Goal: Task Accomplishment & Management: Use online tool/utility

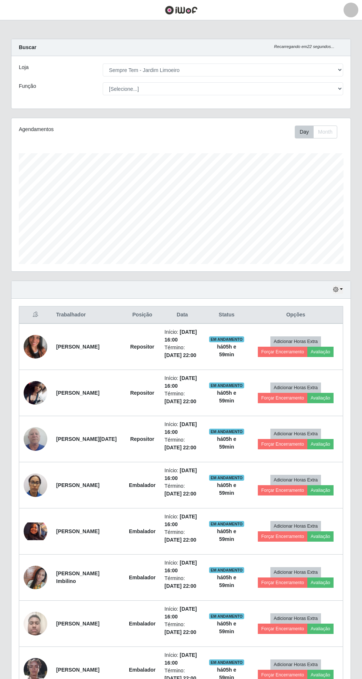
select select "508"
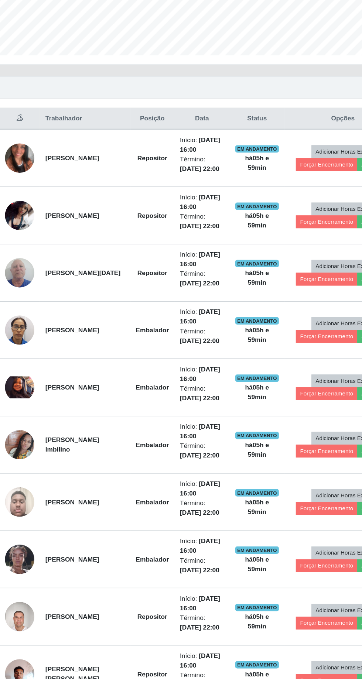
scroll to position [88, 0]
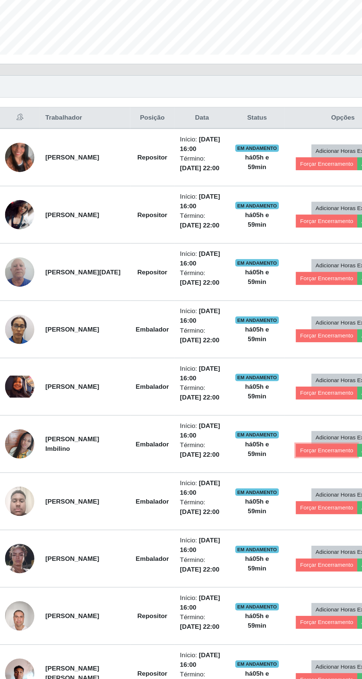
click at [278, 491] on button "Forçar Encerramento" at bounding box center [282, 495] width 49 height 10
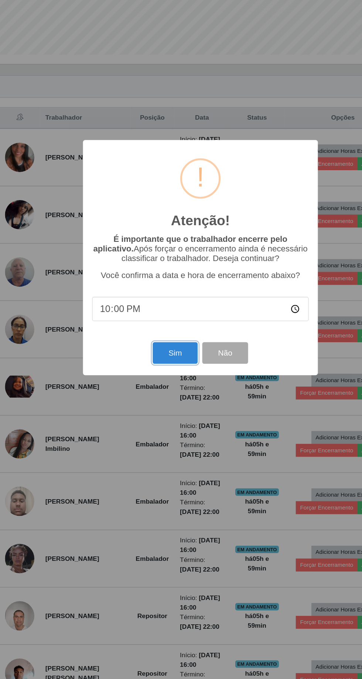
click at [167, 425] on button "Sim" at bounding box center [161, 416] width 36 height 17
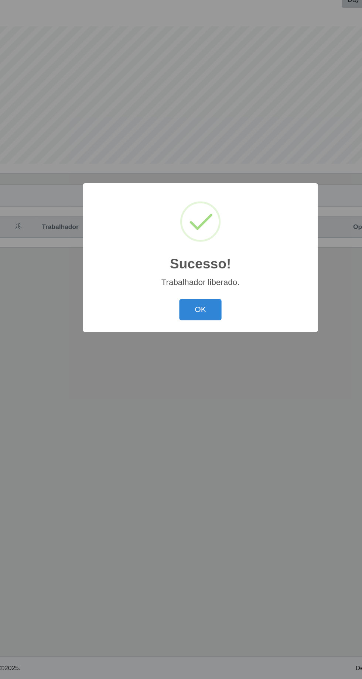
scroll to position [0, 0]
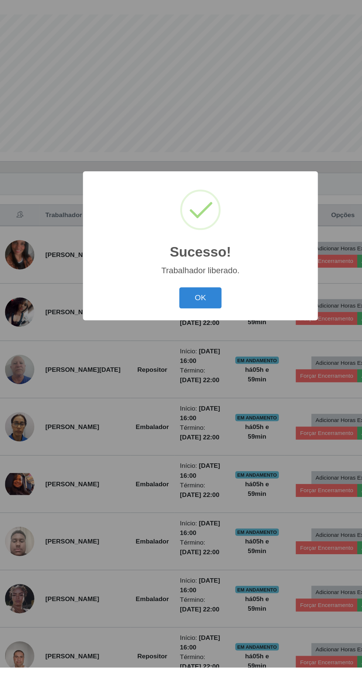
click at [190, 390] on button "OK" at bounding box center [181, 381] width 34 height 17
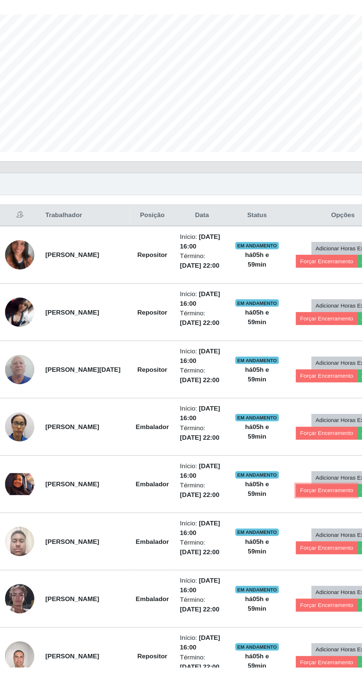
click at [278, 537] on button "Forçar Encerramento" at bounding box center [282, 536] width 49 height 10
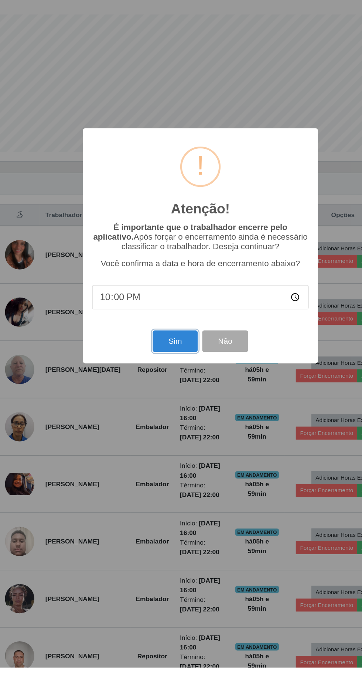
click at [165, 425] on button "Sim" at bounding box center [161, 416] width 36 height 17
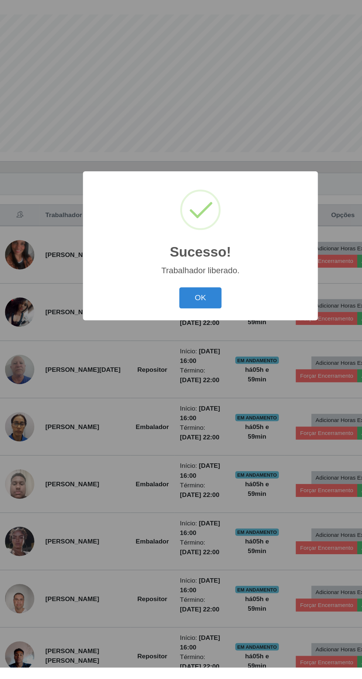
click at [188, 390] on button "OK" at bounding box center [181, 381] width 34 height 17
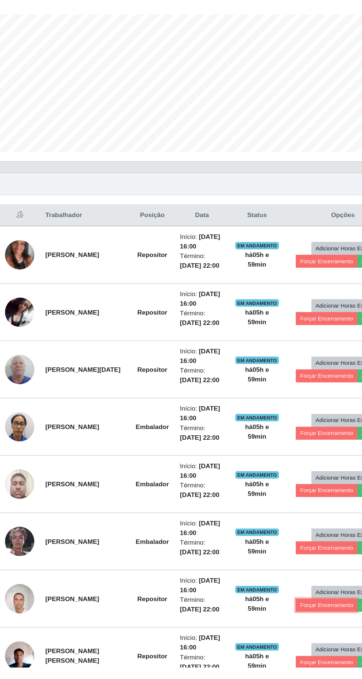
click at [278, 624] on button "Forçar Encerramento" at bounding box center [282, 629] width 49 height 10
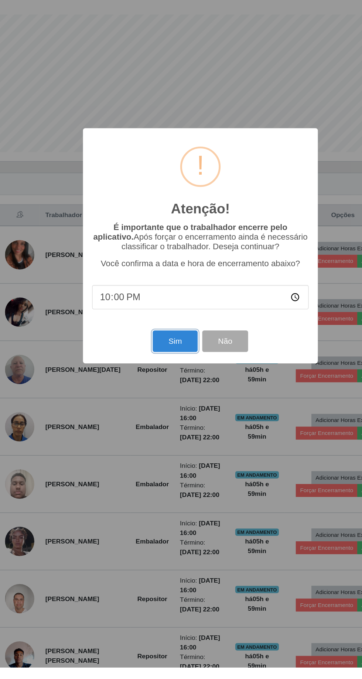
click at [163, 425] on button "Sim" at bounding box center [161, 416] width 36 height 17
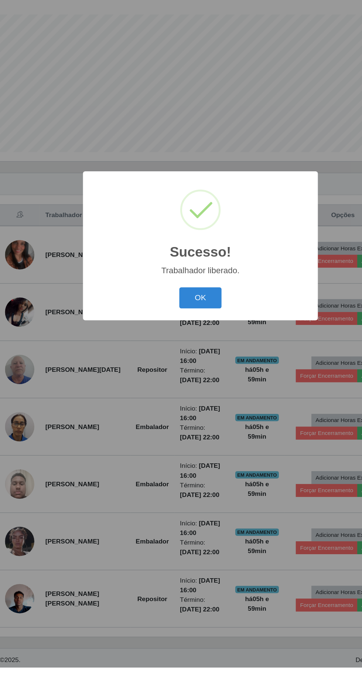
click at [188, 390] on button "OK" at bounding box center [181, 381] width 34 height 17
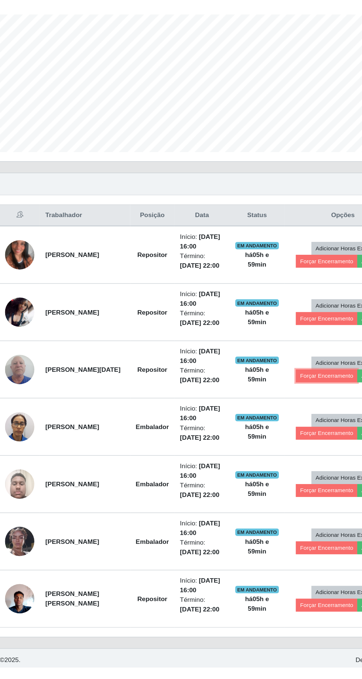
click at [282, 442] on button "Forçar Encerramento" at bounding box center [282, 444] width 49 height 10
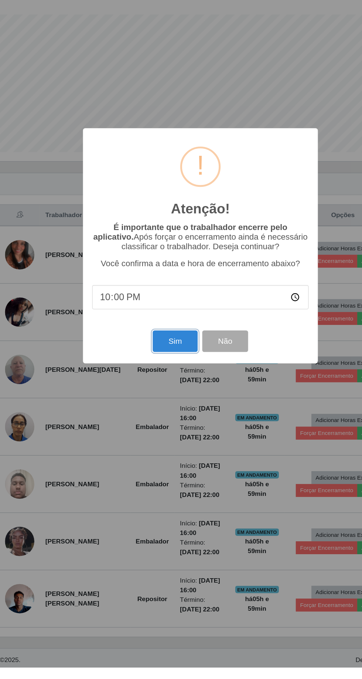
click at [166, 425] on button "Sim" at bounding box center [161, 416] width 36 height 17
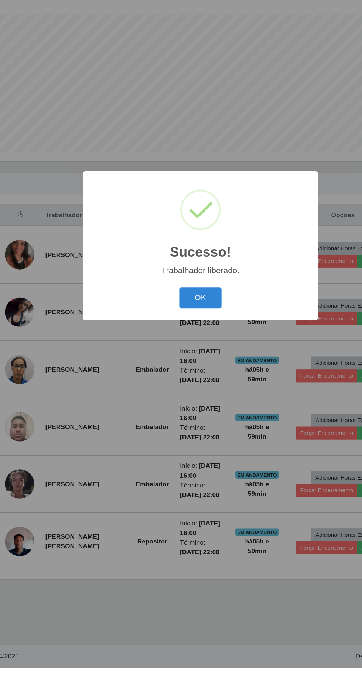
click at [189, 390] on button "OK" at bounding box center [181, 381] width 34 height 17
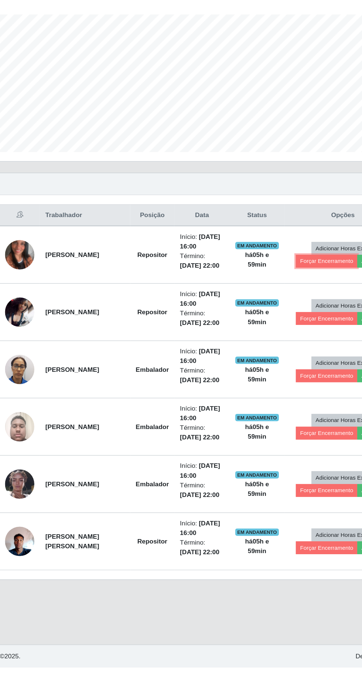
click at [272, 350] on button "Forçar Encerramento" at bounding box center [282, 352] width 49 height 10
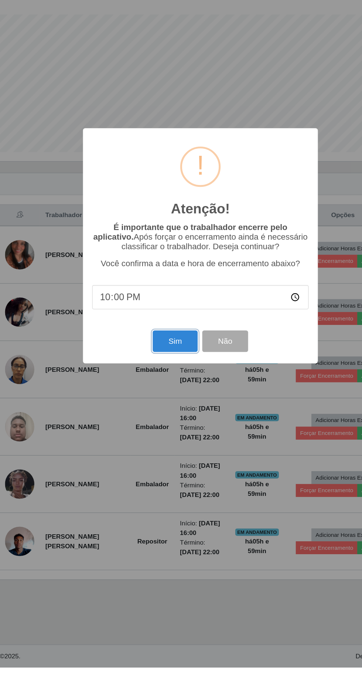
click at [165, 425] on button "Sim" at bounding box center [161, 416] width 36 height 17
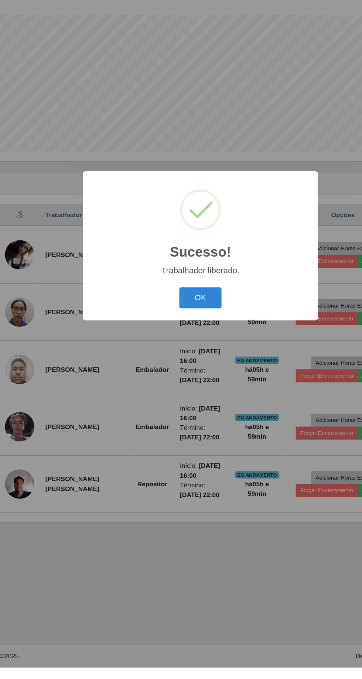
click at [186, 390] on button "OK" at bounding box center [181, 381] width 34 height 17
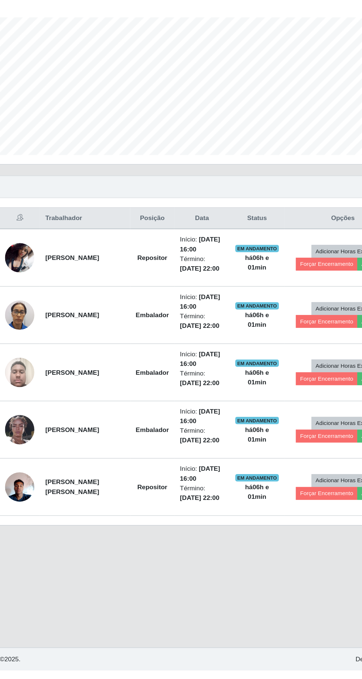
scroll to position [18, 0]
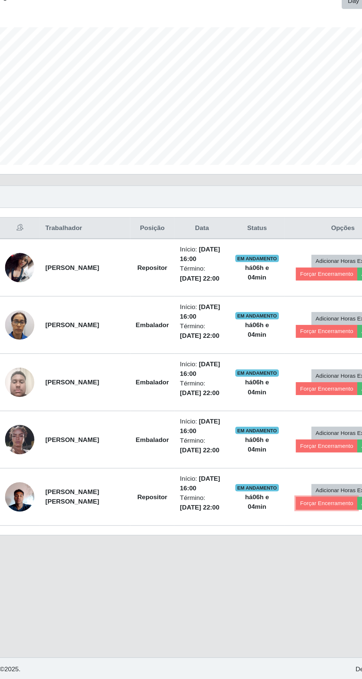
click at [272, 531] on button "Forçar Encerramento" at bounding box center [282, 536] width 49 height 10
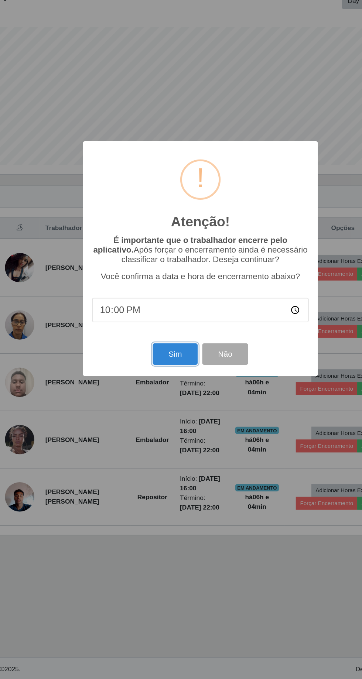
click at [157, 409] on button "Sim" at bounding box center [161, 416] width 36 height 17
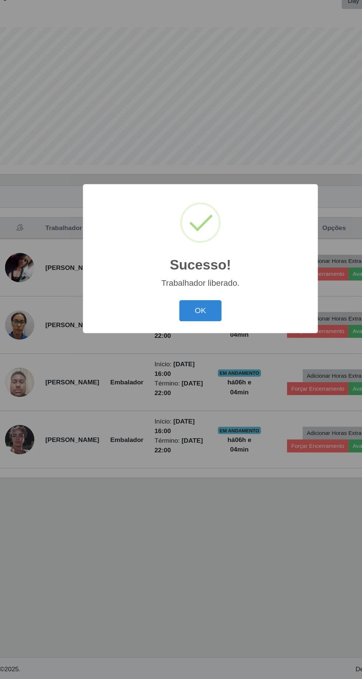
click at [181, 380] on button "OK" at bounding box center [181, 381] width 34 height 17
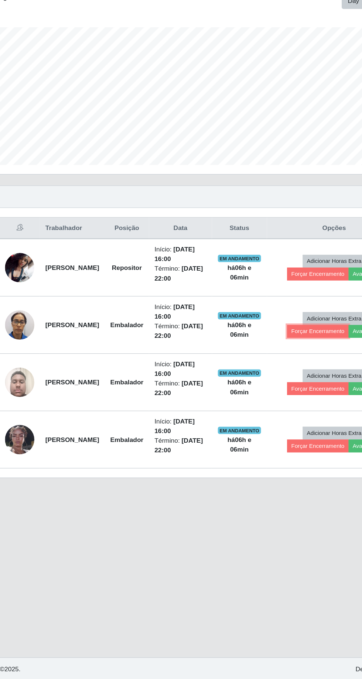
click at [279, 393] on button "Forçar Encerramento" at bounding box center [275, 398] width 49 height 10
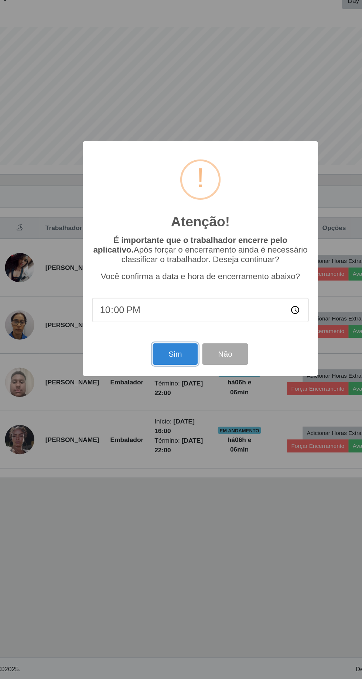
click at [163, 414] on button "Sim" at bounding box center [161, 416] width 36 height 17
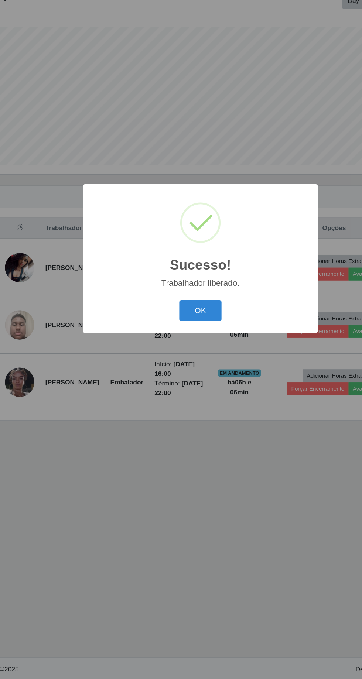
click at [186, 379] on button "OK" at bounding box center [181, 381] width 34 height 17
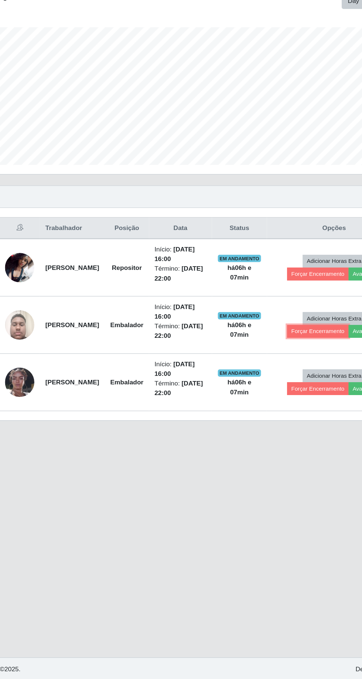
click at [281, 393] on button "Forçar Encerramento" at bounding box center [275, 398] width 49 height 10
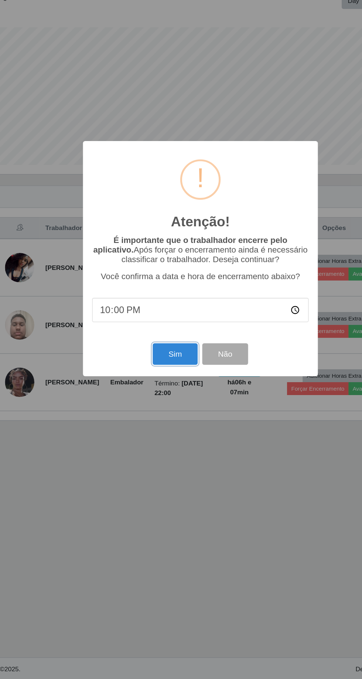
click at [163, 420] on button "Sim" at bounding box center [161, 416] width 36 height 17
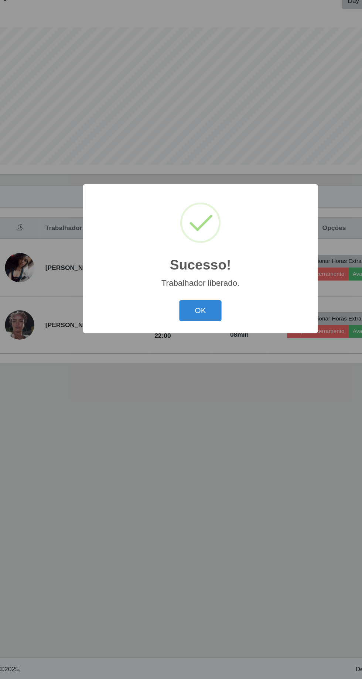
click at [189, 385] on button "OK" at bounding box center [181, 381] width 34 height 17
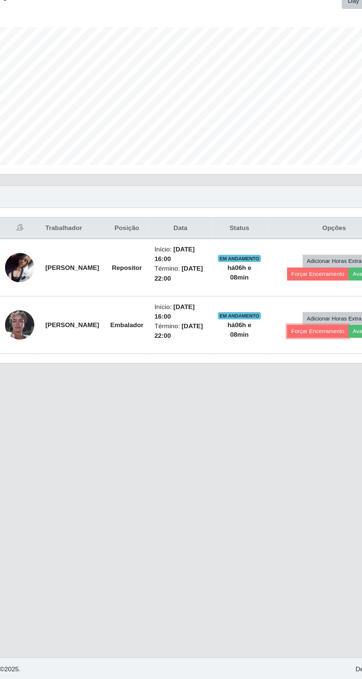
click at [277, 393] on button "Forçar Encerramento" at bounding box center [275, 398] width 49 height 10
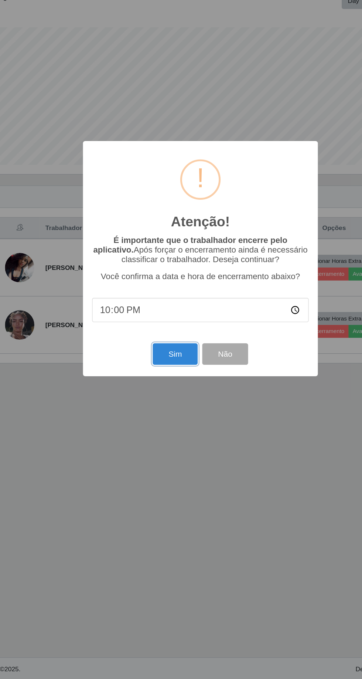
click at [160, 417] on button "Sim" at bounding box center [161, 416] width 36 height 17
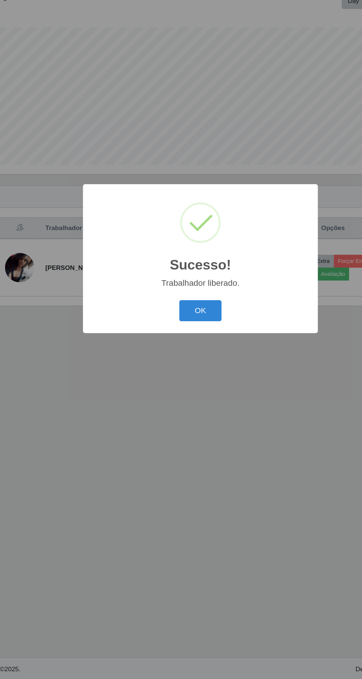
click at [191, 387] on button "OK" at bounding box center [181, 381] width 34 height 17
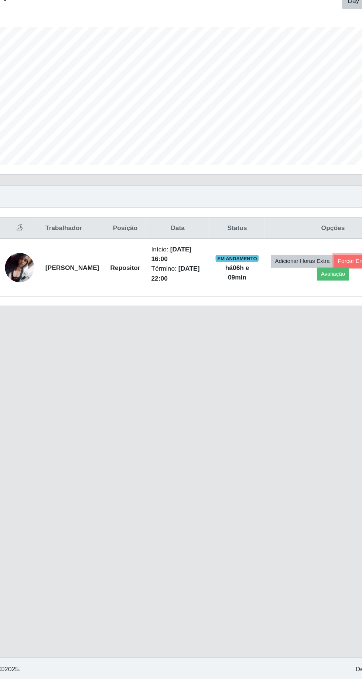
click at [288, 336] on button "Forçar Encerramento" at bounding box center [312, 341] width 49 height 10
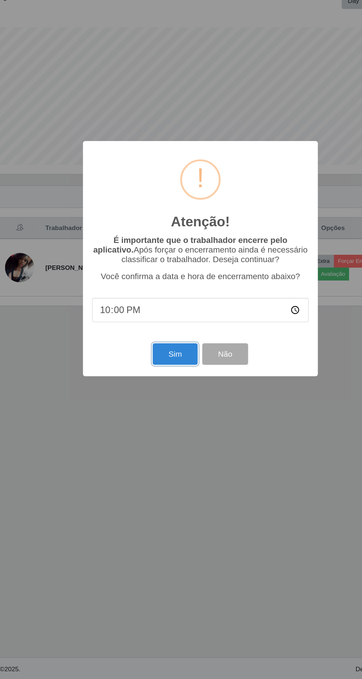
click at [157, 419] on button "Sim" at bounding box center [161, 416] width 36 height 17
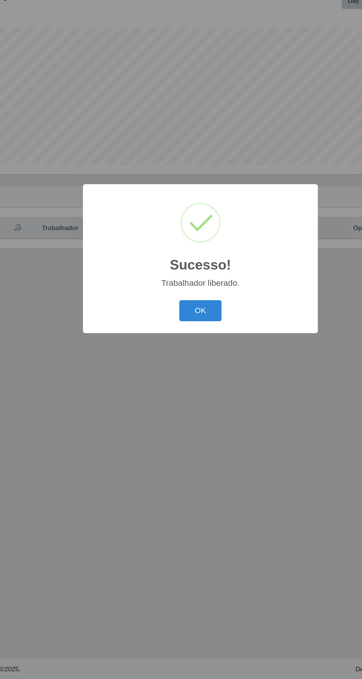
click at [180, 382] on button "OK" at bounding box center [181, 381] width 34 height 17
